Goal: Navigation & Orientation: Find specific page/section

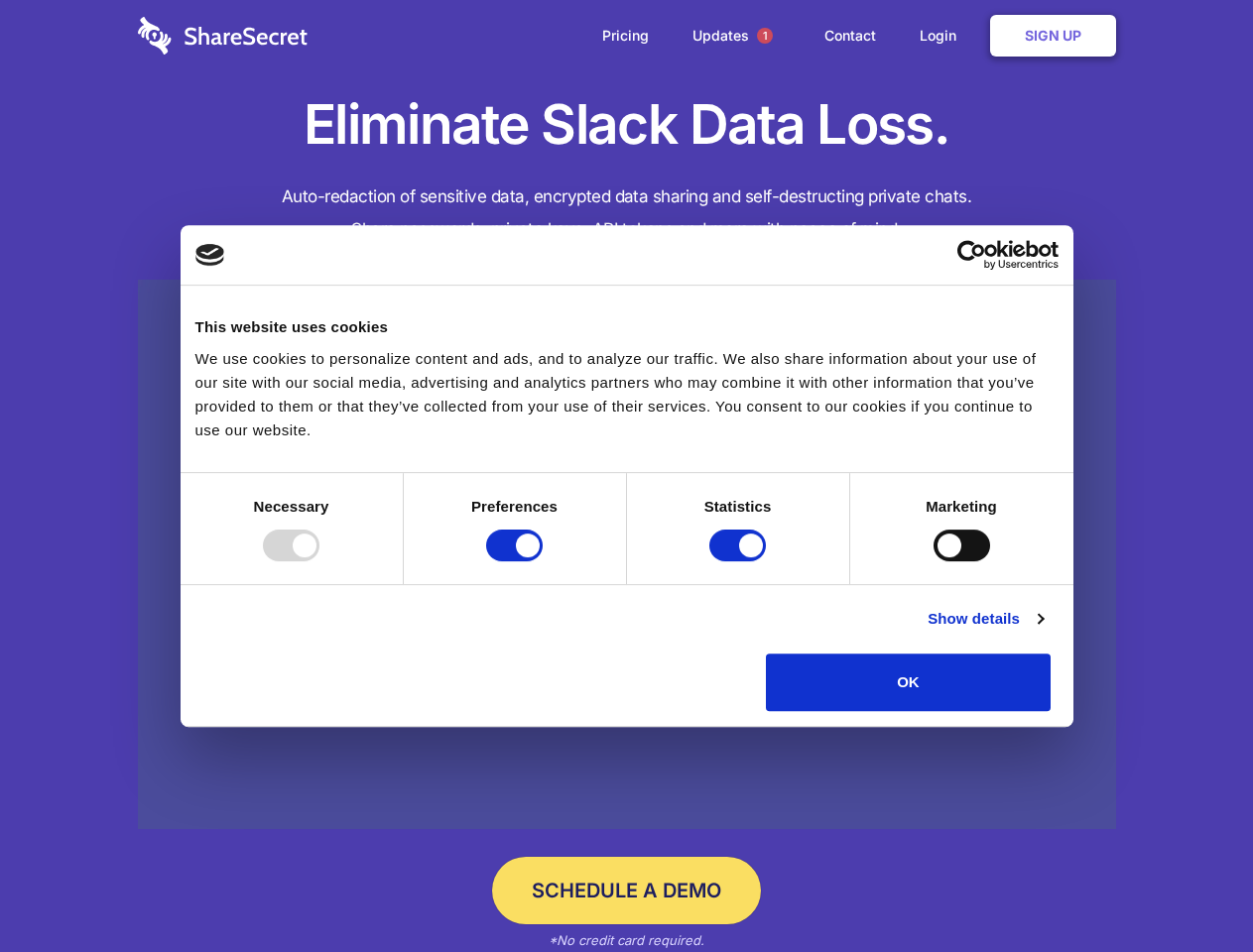
click at [320, 561] on div at bounding box center [291, 545] width 57 height 32
click at [543, 561] on input "Preferences" at bounding box center [515, 545] width 57 height 32
checkbox input "false"
click at [740, 561] on input "Statistics" at bounding box center [737, 545] width 57 height 32
checkbox input "false"
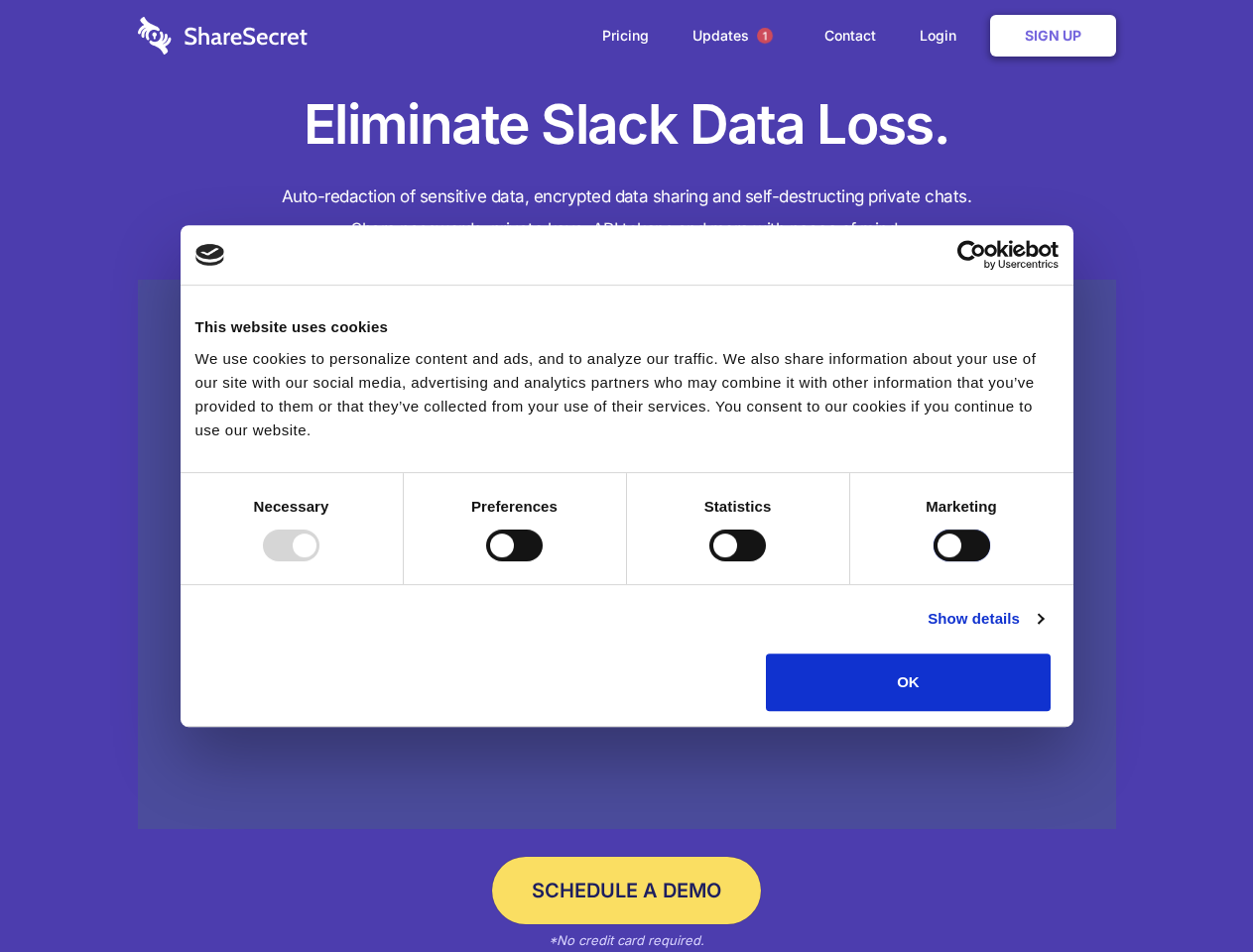
click at [934, 561] on input "Marketing" at bounding box center [962, 545] width 57 height 32
checkbox input "true"
click at [1043, 631] on link "Show details" at bounding box center [985, 619] width 115 height 24
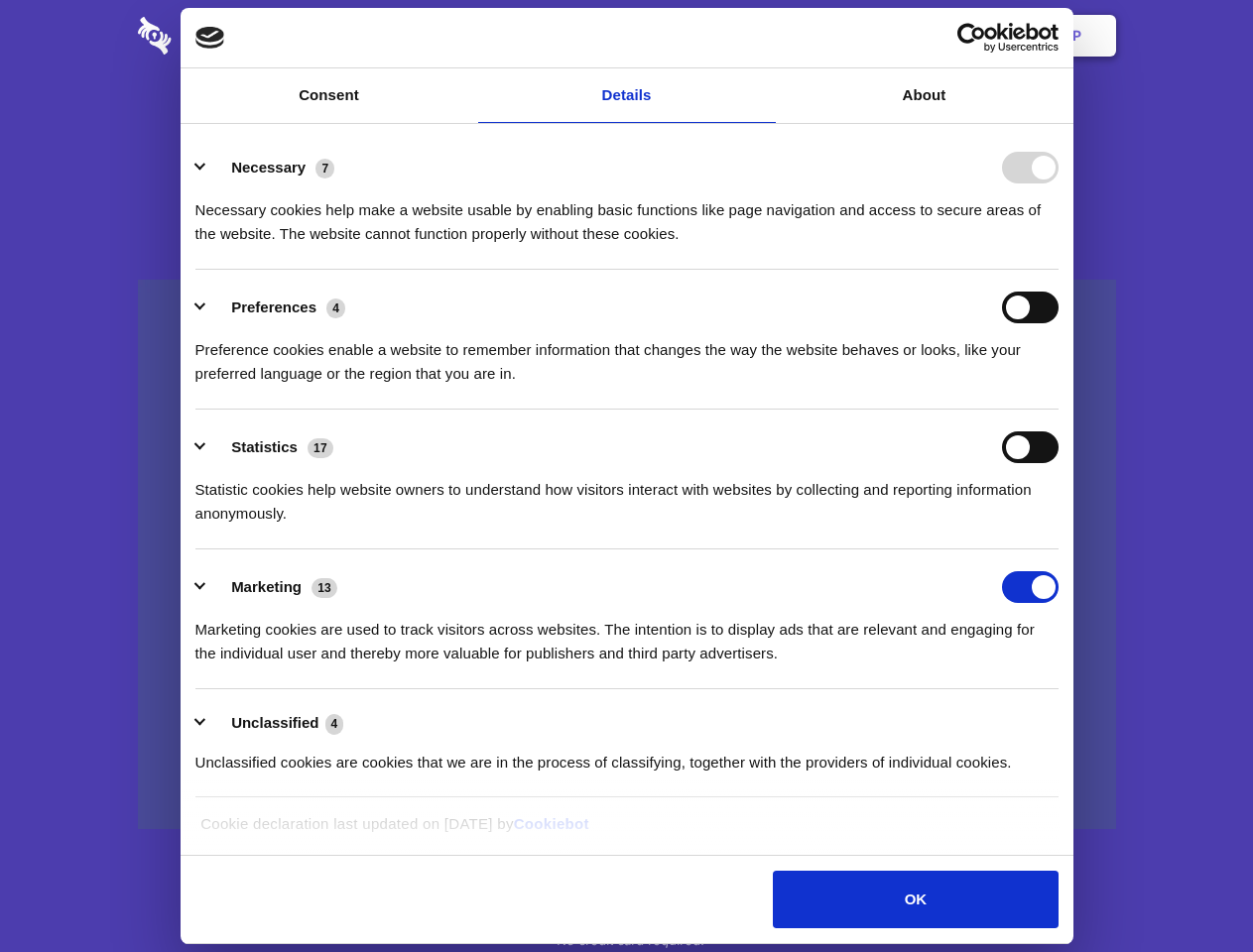
click at [1059, 270] on li "Necessary 7 Necessary cookies help make a website usable by enabling basic func…" at bounding box center [627, 200] width 863 height 140
click at [764, 36] on span "1" at bounding box center [765, 36] width 16 height 16
